Goal: Transaction & Acquisition: Subscribe to service/newsletter

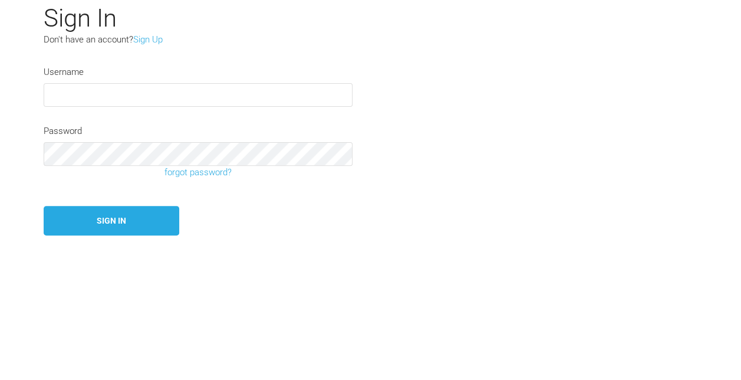
scroll to position [118, 0]
click at [77, 90] on input "text" at bounding box center [198, 93] width 309 height 24
type input "[PERSON_NAME][EMAIL_ADDRESS][PERSON_NAME][DOMAIN_NAME]"
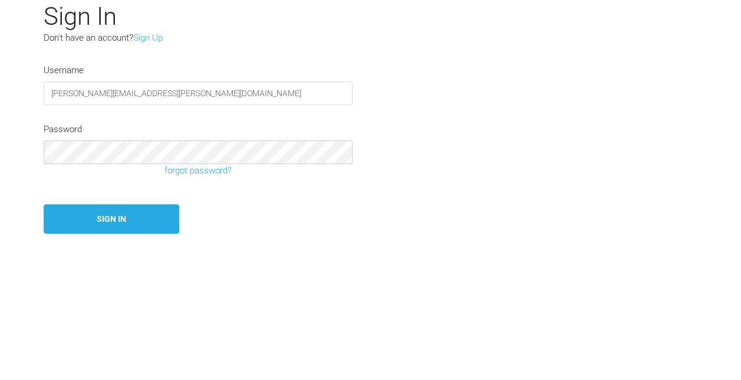
scroll to position [59, 0]
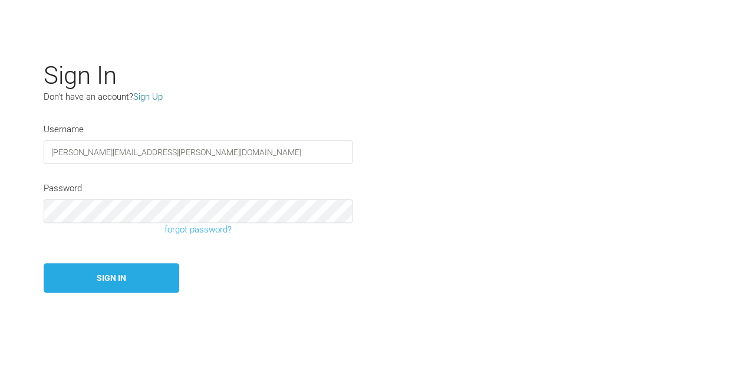
click at [153, 98] on link "Sign Up" at bounding box center [147, 96] width 29 height 11
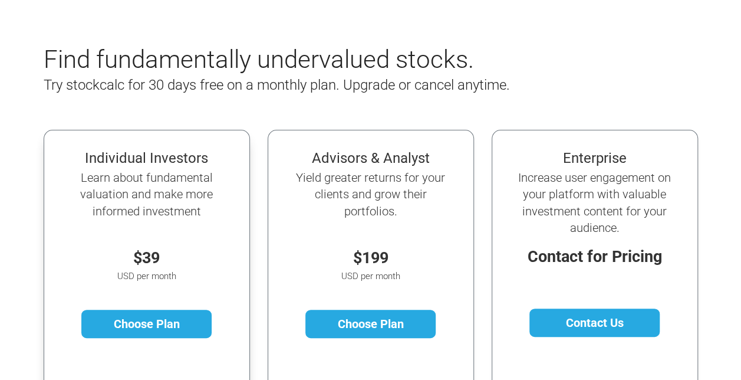
scroll to position [177, 0]
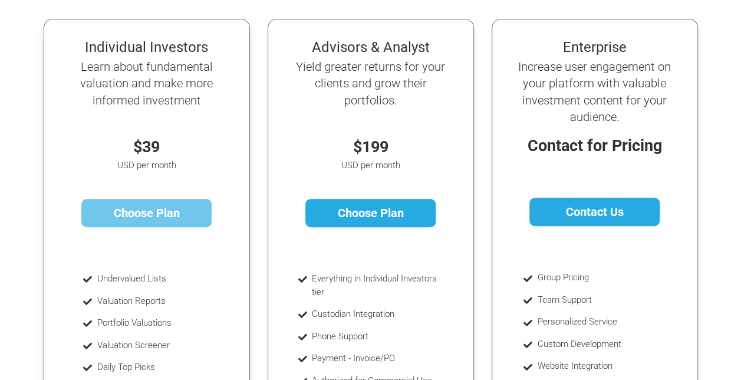
click at [132, 210] on link "Choose Plan" at bounding box center [146, 213] width 130 height 28
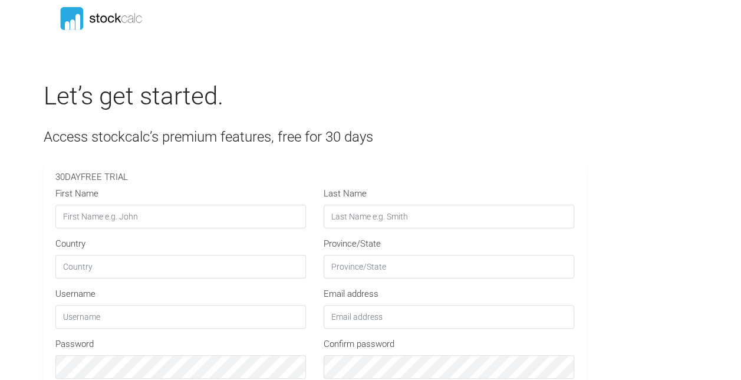
type input "SC30"
click at [136, 219] on input "First Name" at bounding box center [180, 217] width 251 height 24
type input "[PERSON_NAME]"
type input "Gillard"
type input "[GEOGRAPHIC_DATA]"
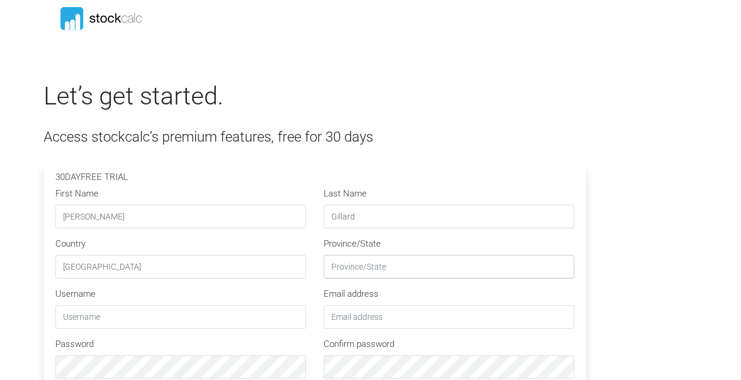
type input "[GEOGRAPHIC_DATA]"
type input "[PERSON_NAME][EMAIL_ADDRESS][PERSON_NAME][DOMAIN_NAME]"
